Goal: Contribute content

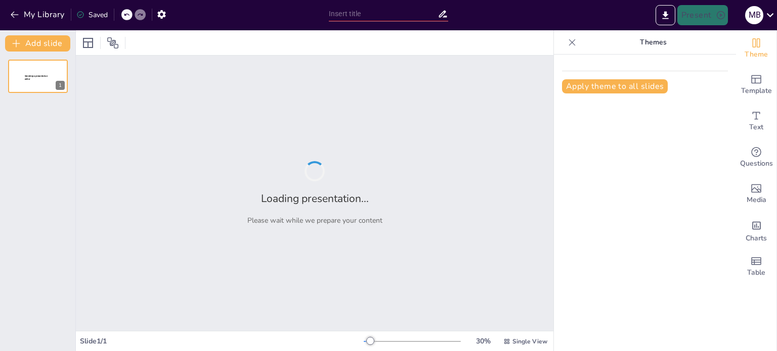
type input "Principios Clave de la [PERSON_NAME]: Protección Integral para Niños y Adolesce…"
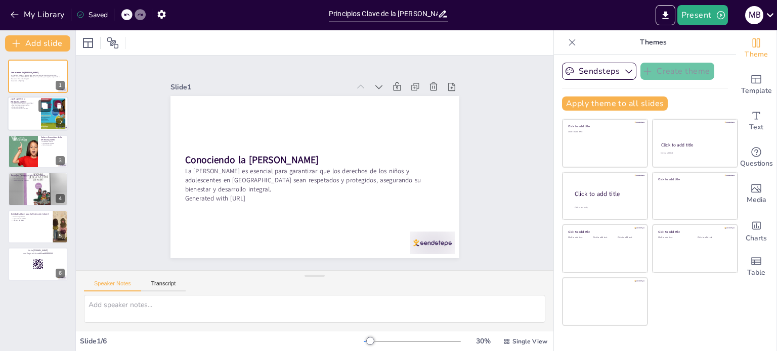
click at [27, 110] on div at bounding box center [38, 114] width 61 height 34
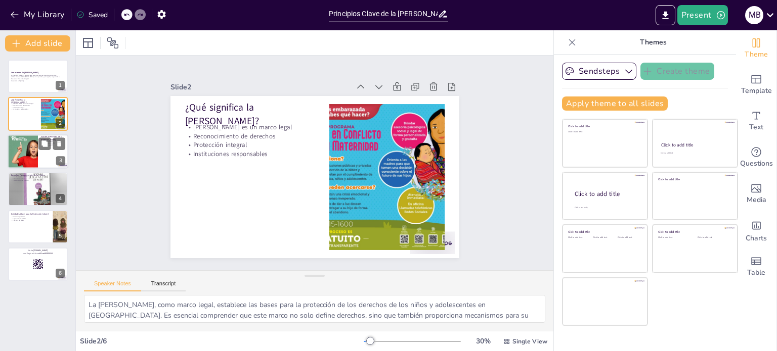
click at [31, 147] on div at bounding box center [23, 151] width 30 height 43
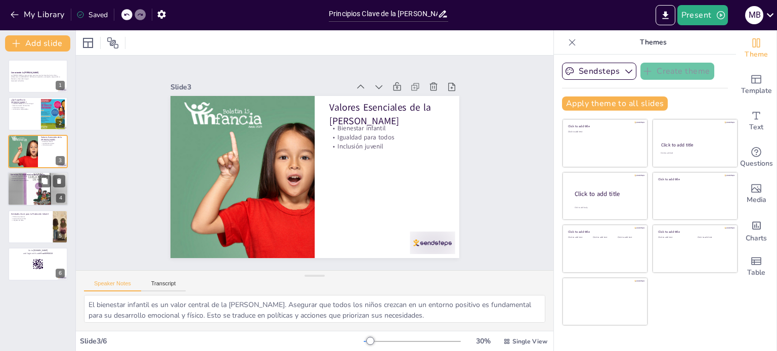
click at [32, 188] on div at bounding box center [38, 189] width 61 height 43
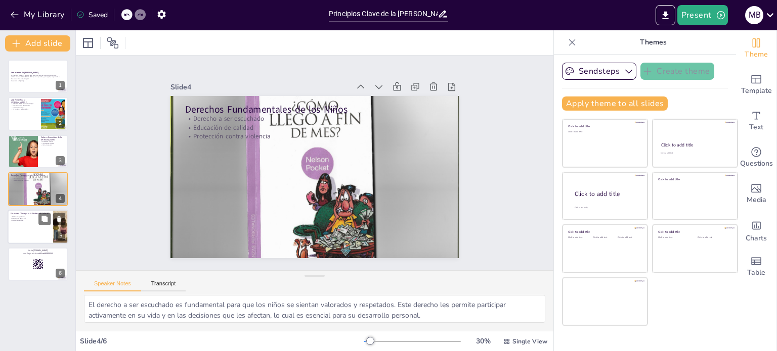
click at [23, 227] on div at bounding box center [38, 227] width 61 height 34
type textarea "La Procuraduría General de la Nación es una de las principales entidades respon…"
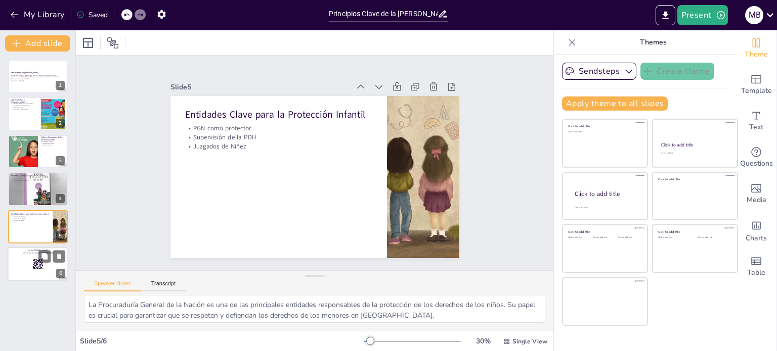
click at [27, 266] on div at bounding box center [38, 264] width 61 height 34
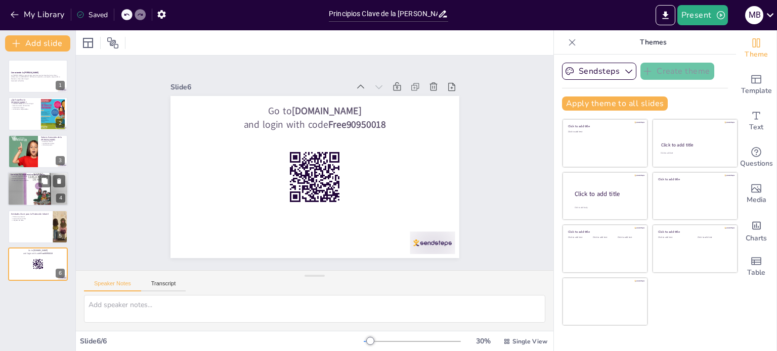
drag, startPoint x: 14, startPoint y: 187, endPoint x: 23, endPoint y: 187, distance: 9.1
click at [14, 187] on div at bounding box center [38, 189] width 61 height 43
type textarea "El derecho a ser escuchado es fundamental para que los niños se sientan valorad…"
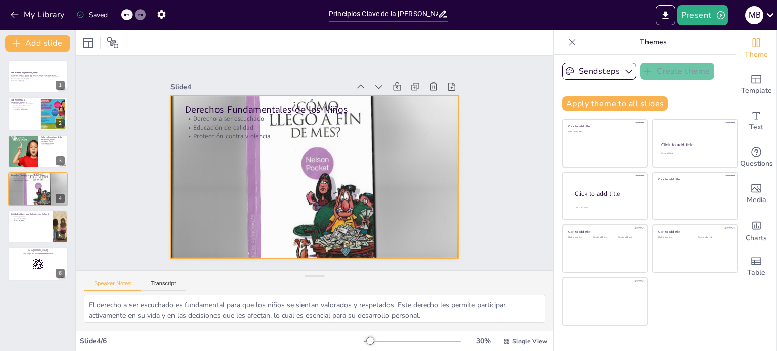
click at [298, 176] on div at bounding box center [307, 175] width 352 height 321
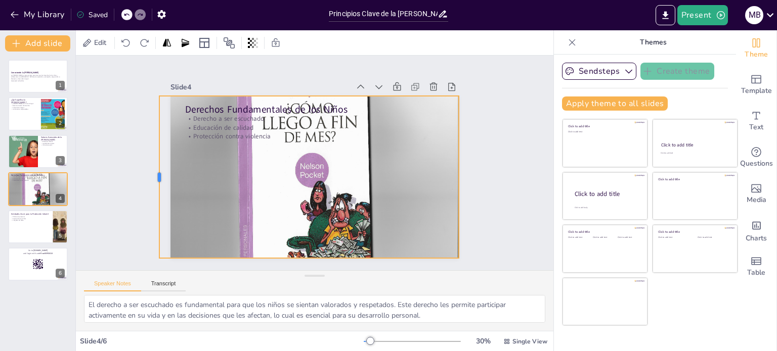
drag, startPoint x: 162, startPoint y: 173, endPoint x: 150, endPoint y: 191, distance: 21.5
click at [151, 191] on div at bounding box center [155, 177] width 8 height 162
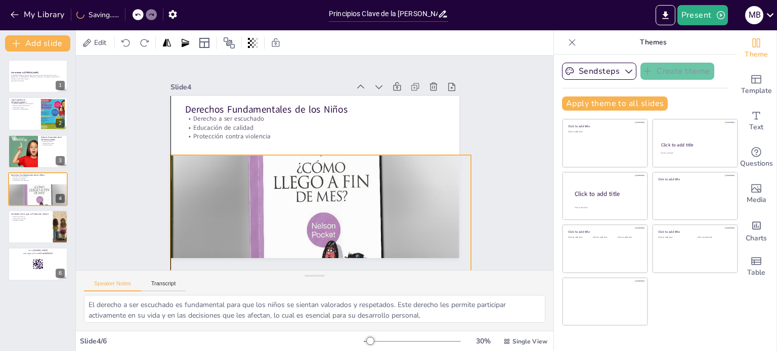
drag, startPoint x: 296, startPoint y: 106, endPoint x: 310, endPoint y: 152, distance: 47.7
click at [310, 152] on div at bounding box center [320, 245] width 301 height 221
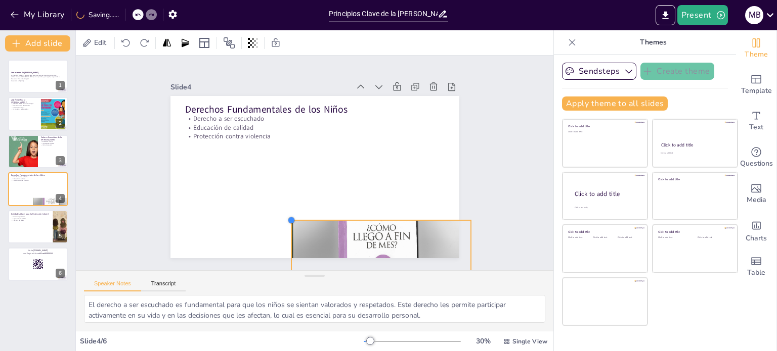
drag, startPoint x: 160, startPoint y: 151, endPoint x: 295, endPoint y: 214, distance: 149.3
click at [295, 214] on div "Derechos Fundamentales de los Niños Derecho a ser escuchado Educación de calida…" at bounding box center [314, 177] width 289 height 162
click at [347, 198] on icon at bounding box center [351, 202] width 9 height 9
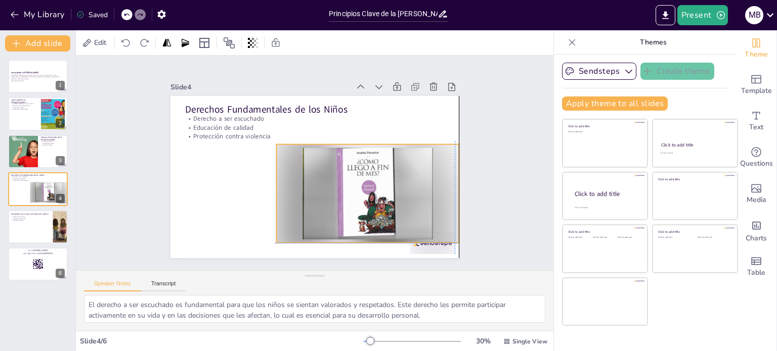
drag, startPoint x: 296, startPoint y: 219, endPoint x: 282, endPoint y: 141, distance: 79.1
click at [282, 141] on div at bounding box center [364, 199] width 192 height 117
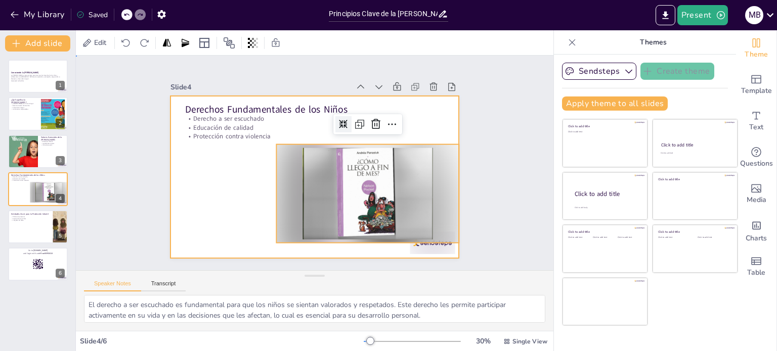
drag, startPoint x: 218, startPoint y: 194, endPoint x: 212, endPoint y: 197, distance: 6.8
click at [217, 195] on div at bounding box center [314, 177] width 289 height 162
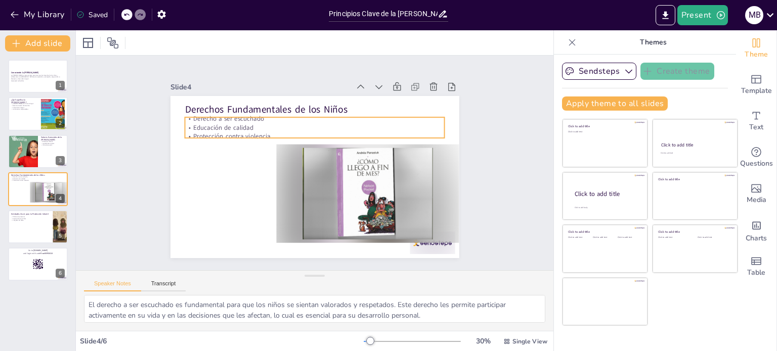
click at [177, 114] on div "Derechos Fundamentales de los Niños Derecho a ser escuchado Educación de calida…" at bounding box center [314, 177] width 289 height 162
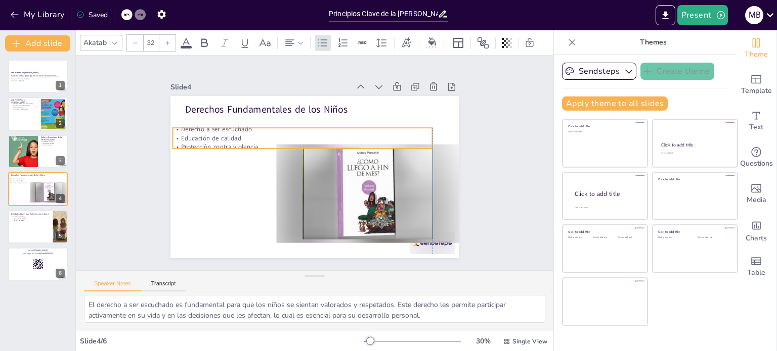
drag, startPoint x: 366, startPoint y: 119, endPoint x: 361, endPoint y: 129, distance: 11.3
click at [358, 130] on p "Educación de calidad" at bounding box center [304, 137] width 259 height 36
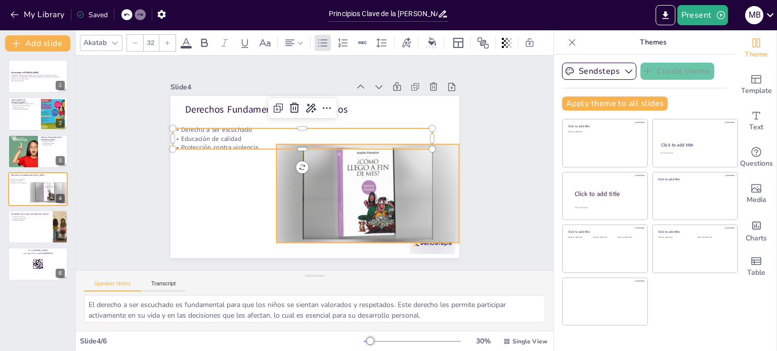
click at [281, 195] on div at bounding box center [367, 194] width 183 height 99
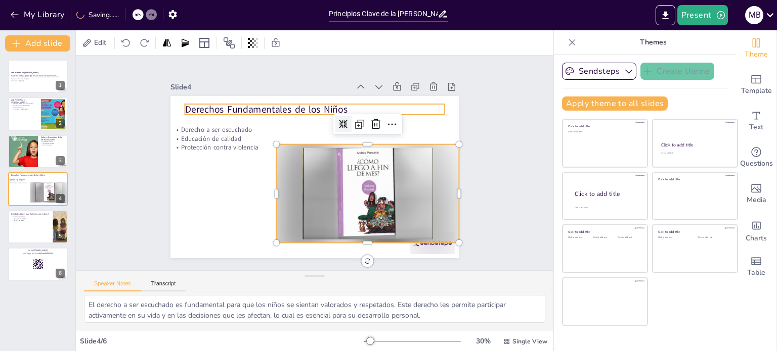
click at [248, 104] on p "Derechos Fundamentales de los Niños" at bounding box center [320, 110] width 260 height 40
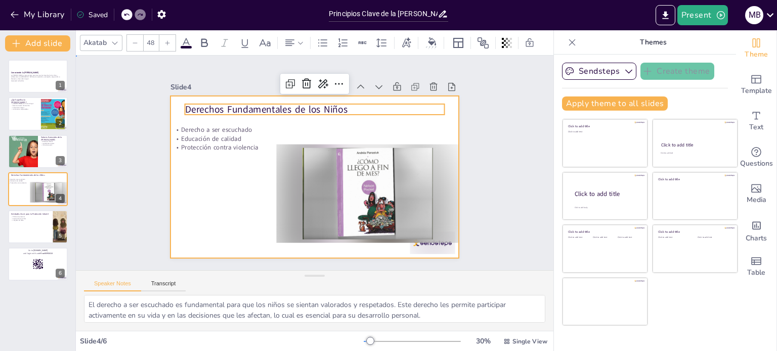
click at [239, 198] on div at bounding box center [314, 177] width 289 height 162
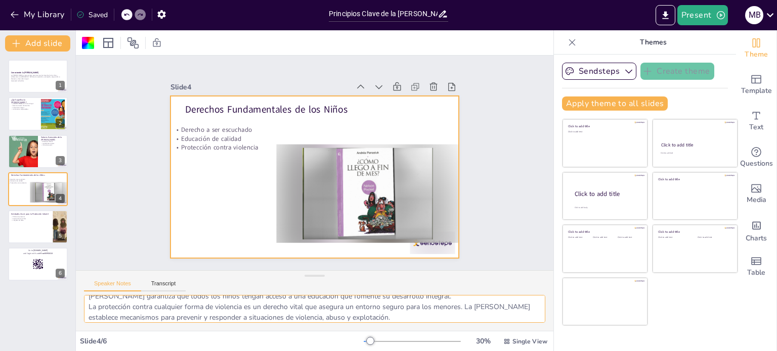
scroll to position [44, 0]
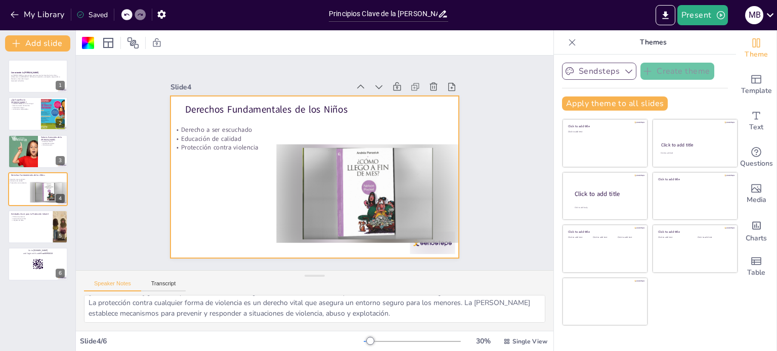
click at [625, 71] on icon "button" at bounding box center [628, 72] width 7 height 4
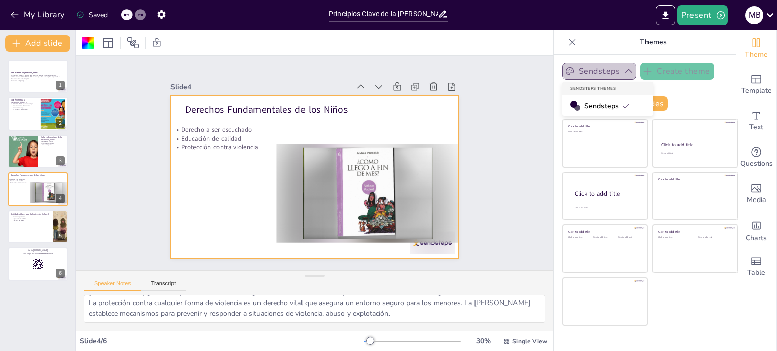
click at [625, 71] on icon "button" at bounding box center [628, 71] width 7 height 4
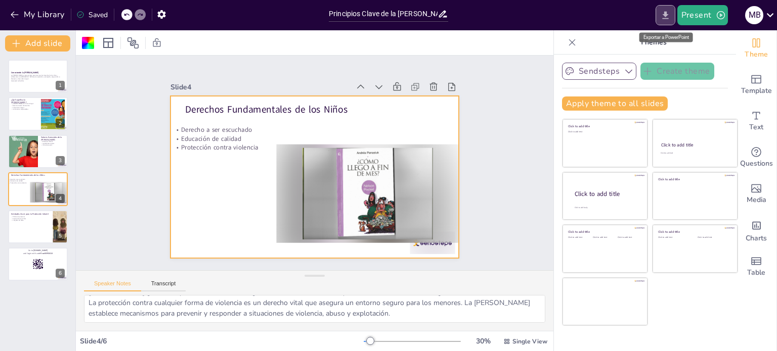
click at [666, 16] on icon "Export to PowerPoint" at bounding box center [665, 15] width 6 height 8
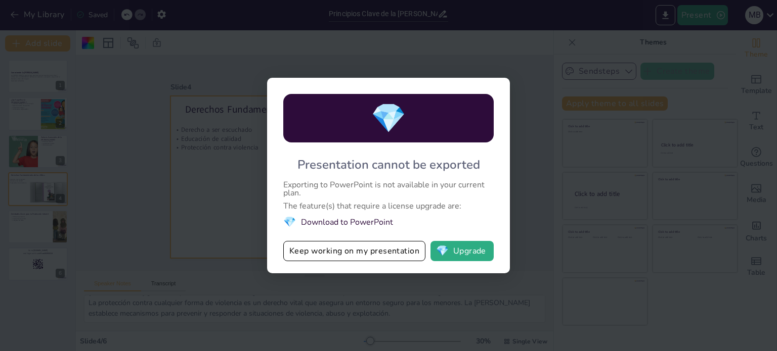
click at [526, 63] on div "💎 Presentation cannot be exported Exporting to PowerPoint is not available in y…" at bounding box center [388, 175] width 777 height 351
click at [343, 251] on button "Keep working on my presentation" at bounding box center [354, 251] width 142 height 20
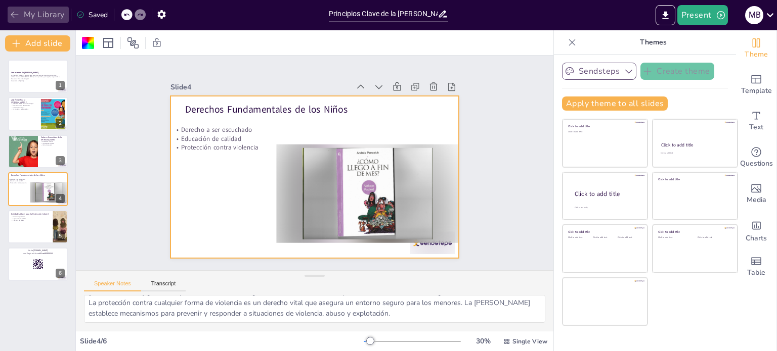
click at [43, 12] on button "My Library" at bounding box center [38, 15] width 61 height 16
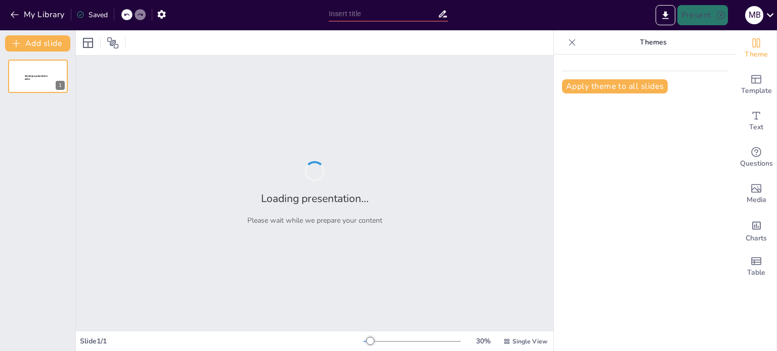
type input "Principios Clave de la [PERSON_NAME]: Protección Integral para Niños y Adolesce…"
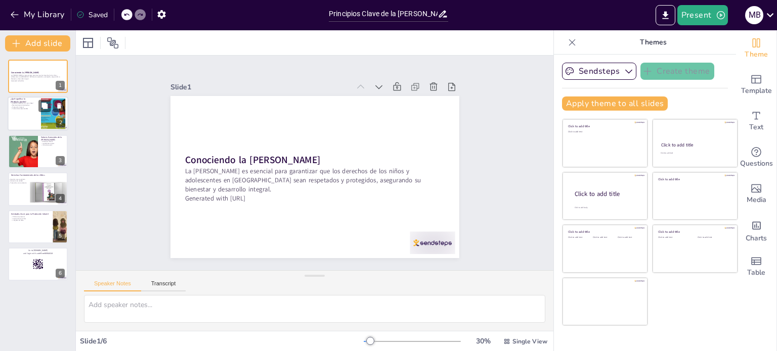
click at [21, 112] on div at bounding box center [38, 114] width 61 height 34
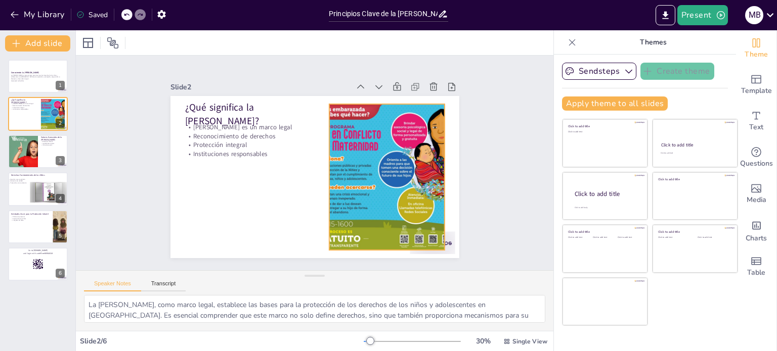
click at [367, 159] on div at bounding box center [382, 192] width 221 height 184
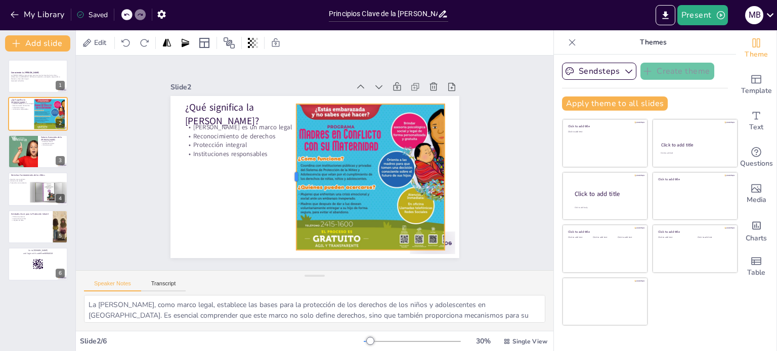
drag, startPoint x: 321, startPoint y: 173, endPoint x: 288, endPoint y: 175, distance: 32.9
click at [288, 175] on div at bounding box center [290, 172] width 38 height 145
click at [484, 199] on div "Slide 1 Conociendo la [PERSON_NAME] La [PERSON_NAME] es esencial para garantiza…" at bounding box center [315, 162] width 512 height 309
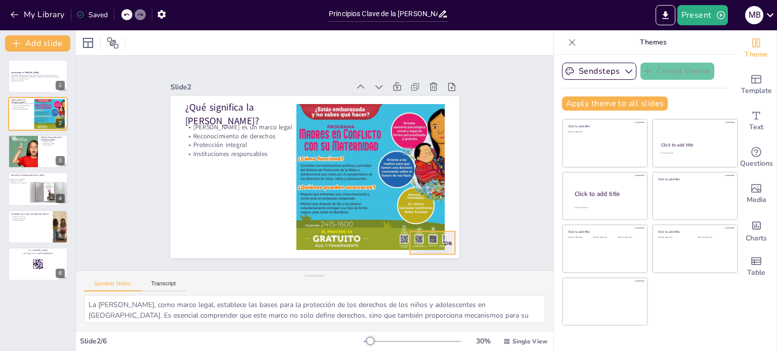
click at [387, 275] on div at bounding box center [363, 297] width 50 height 44
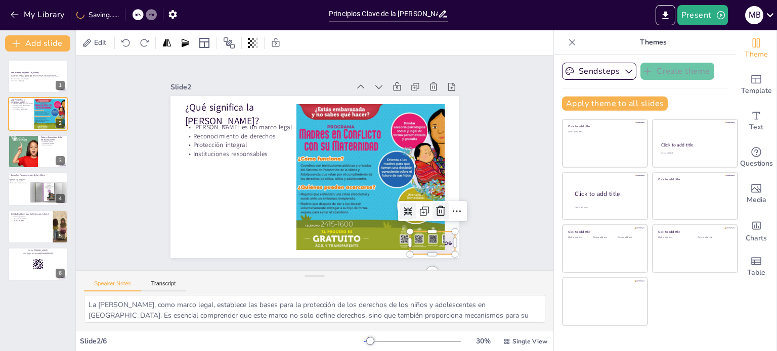
click at [427, 240] on icon at bounding box center [419, 247] width 15 height 15
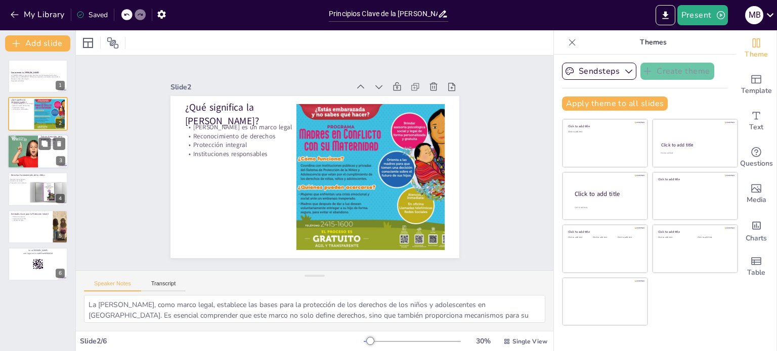
click at [42, 152] on div at bounding box center [38, 152] width 61 height 34
type textarea "El bienestar infantil es un valor central de la [PERSON_NAME]. Asegurar que tod…"
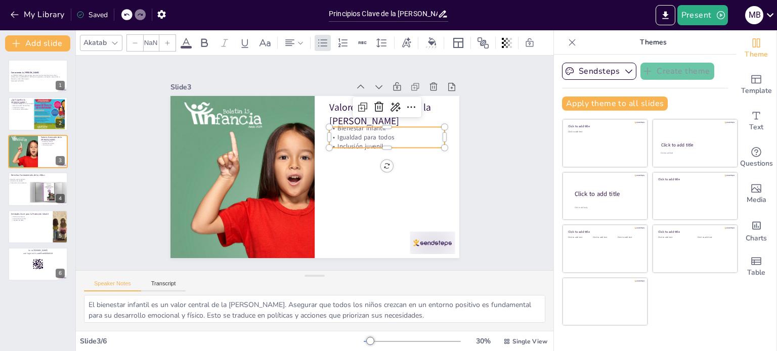
type input "32"
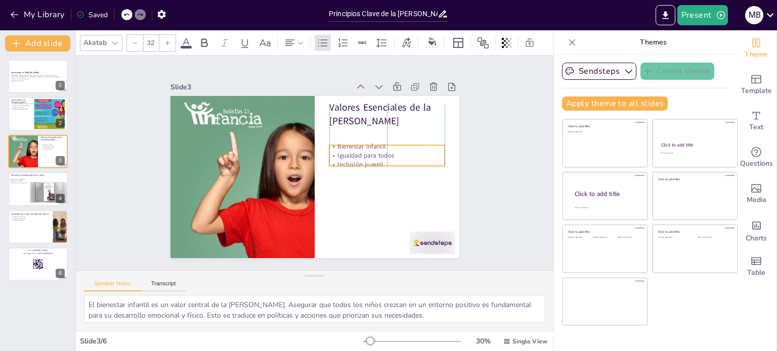
drag, startPoint x: 386, startPoint y: 122, endPoint x: 383, endPoint y: 140, distance: 18.5
click at [383, 148] on p "Bienestar infantil" at bounding box center [388, 170] width 113 height 44
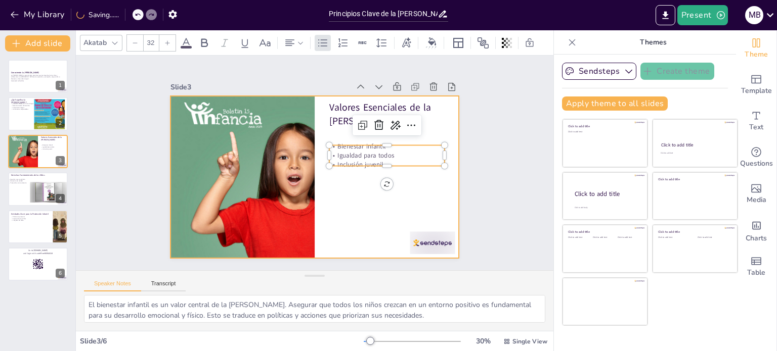
click at [378, 200] on div at bounding box center [313, 177] width 304 height 192
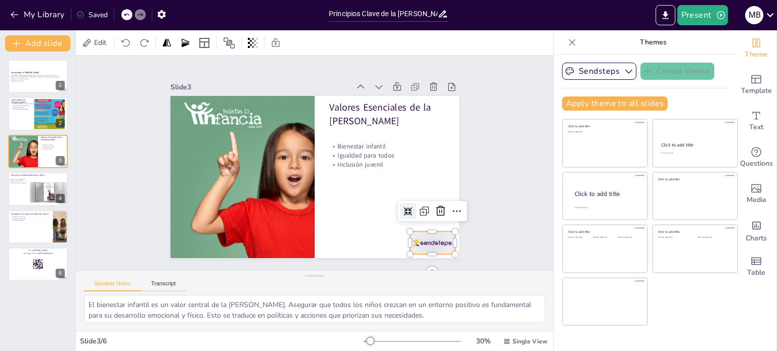
click at [427, 241] on div at bounding box center [422, 254] width 47 height 27
click at [432, 230] on icon at bounding box center [427, 237] width 14 height 14
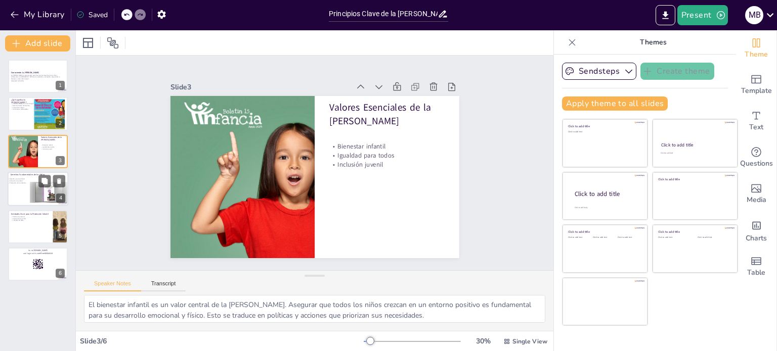
click at [34, 192] on div at bounding box center [49, 193] width 38 height 21
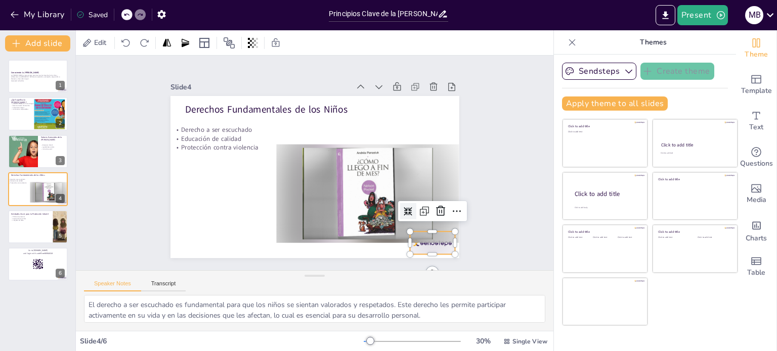
click at [432, 181] on div at bounding box center [457, 158] width 50 height 44
click at [427, 240] on icon at bounding box center [419, 247] width 15 height 15
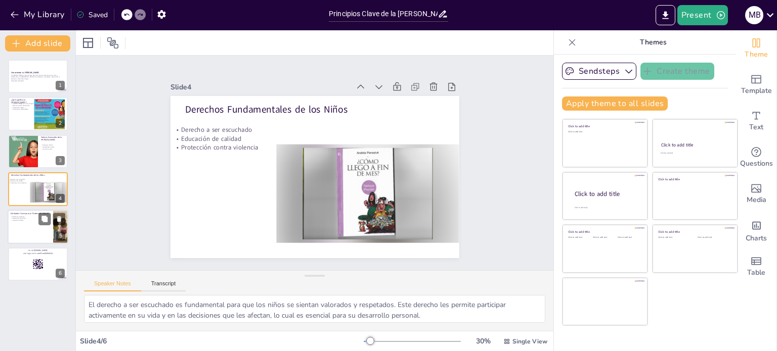
click at [36, 223] on div at bounding box center [38, 227] width 61 height 34
type textarea "La Procuraduría General de la Nación es una de las principales entidades respon…"
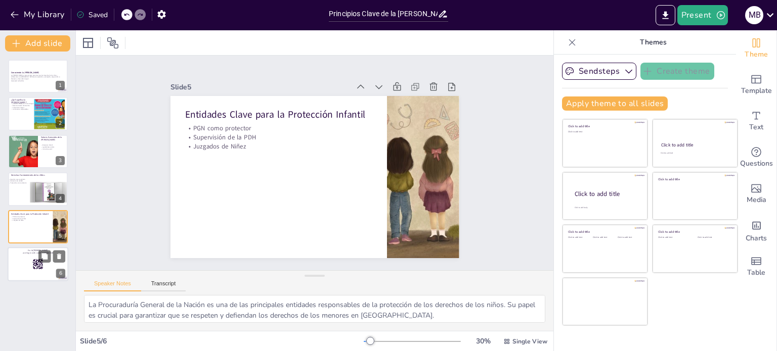
click at [18, 267] on div at bounding box center [38, 264] width 61 height 34
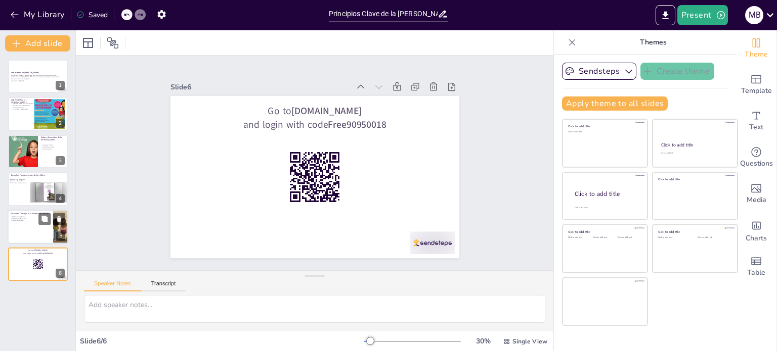
click at [28, 231] on div at bounding box center [38, 227] width 61 height 34
type textarea "La Procuraduría General de la Nación es una de las principales entidades respon…"
